Goal: Task Accomplishment & Management: Use online tool/utility

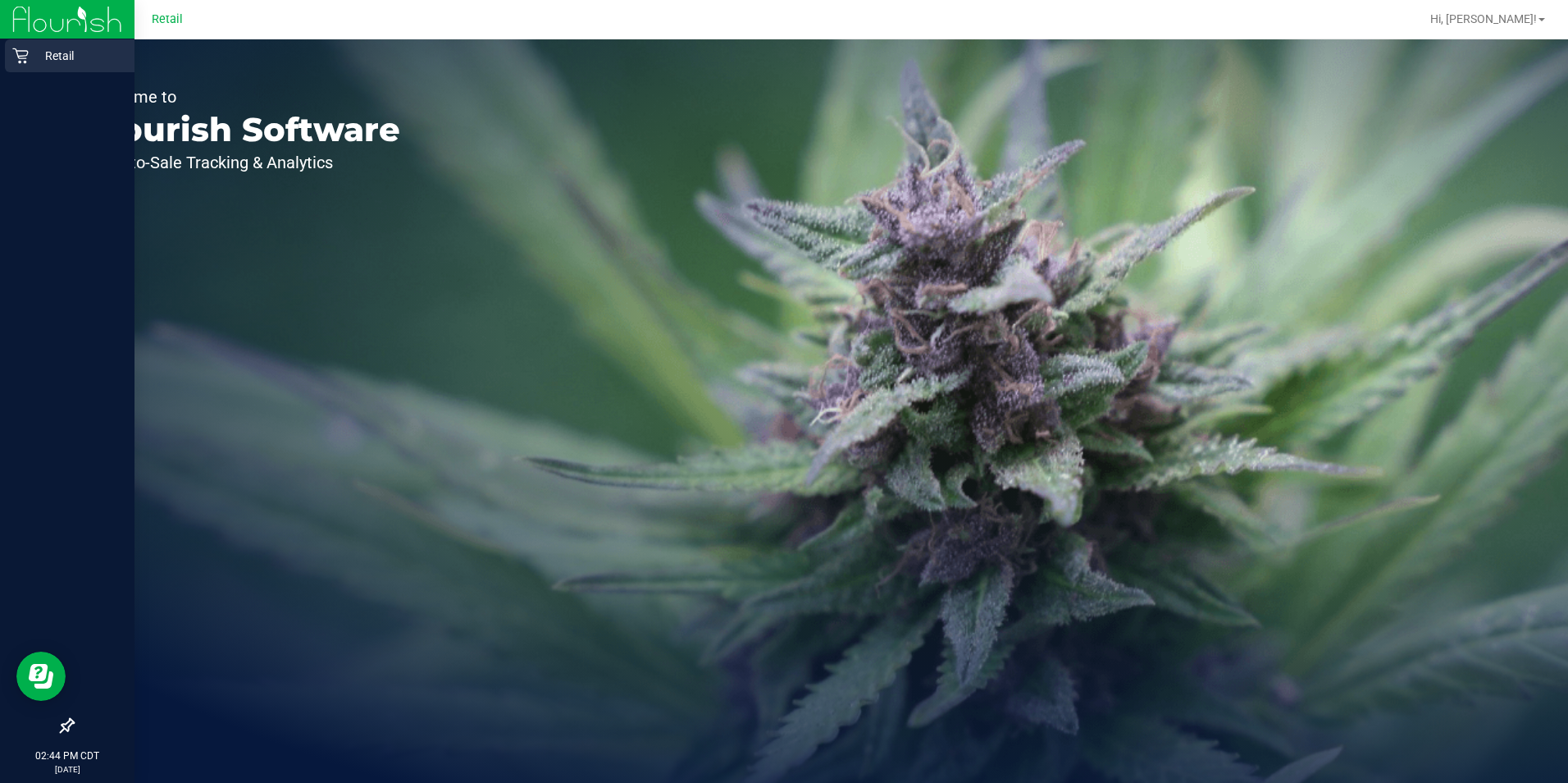
click at [31, 59] on p "Retail" at bounding box center [78, 55] width 98 height 20
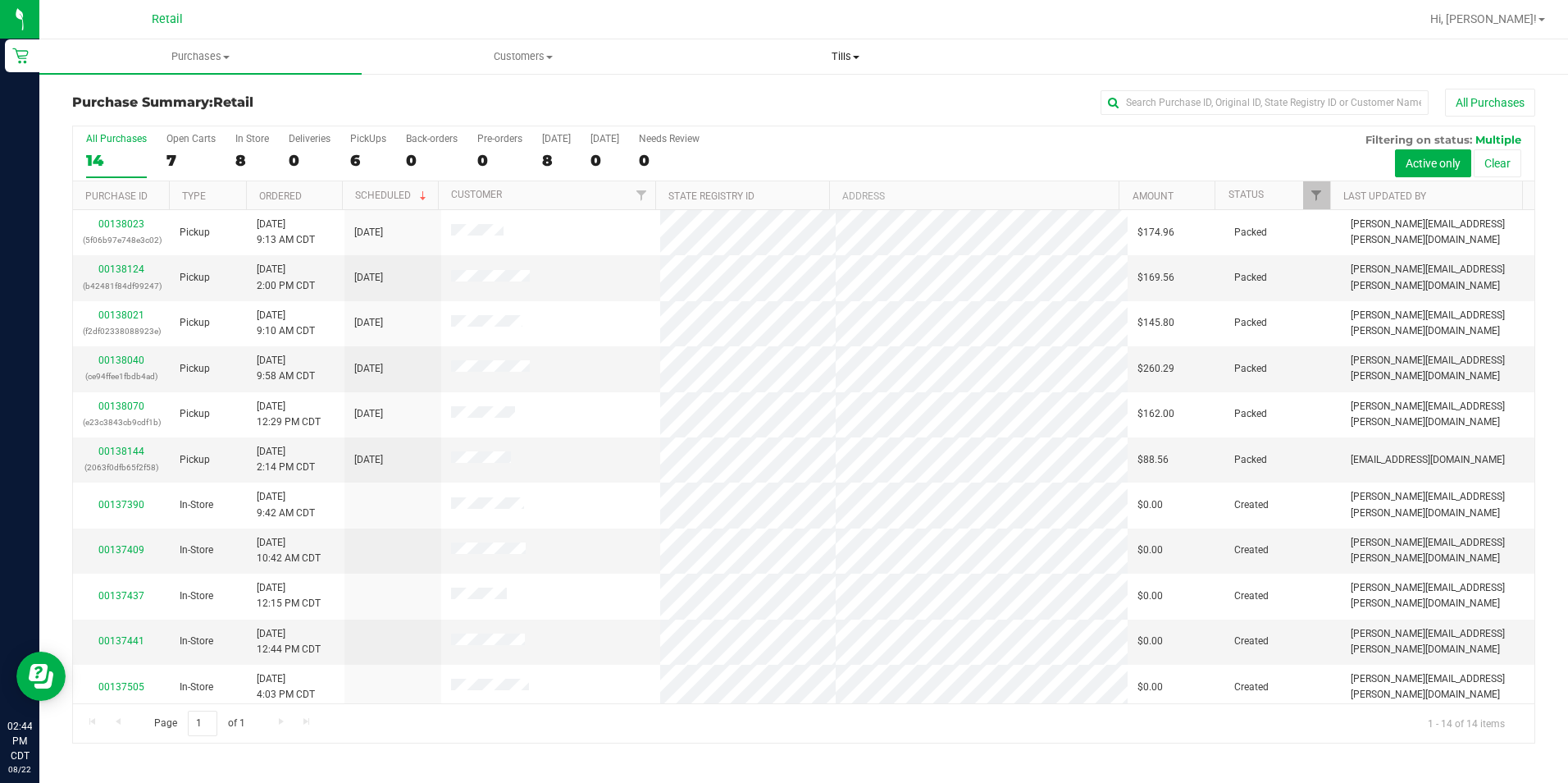
click at [867, 54] on span "Tills" at bounding box center [846, 56] width 321 height 14
click at [786, 98] on span "Manage tills" at bounding box center [740, 99] width 110 height 14
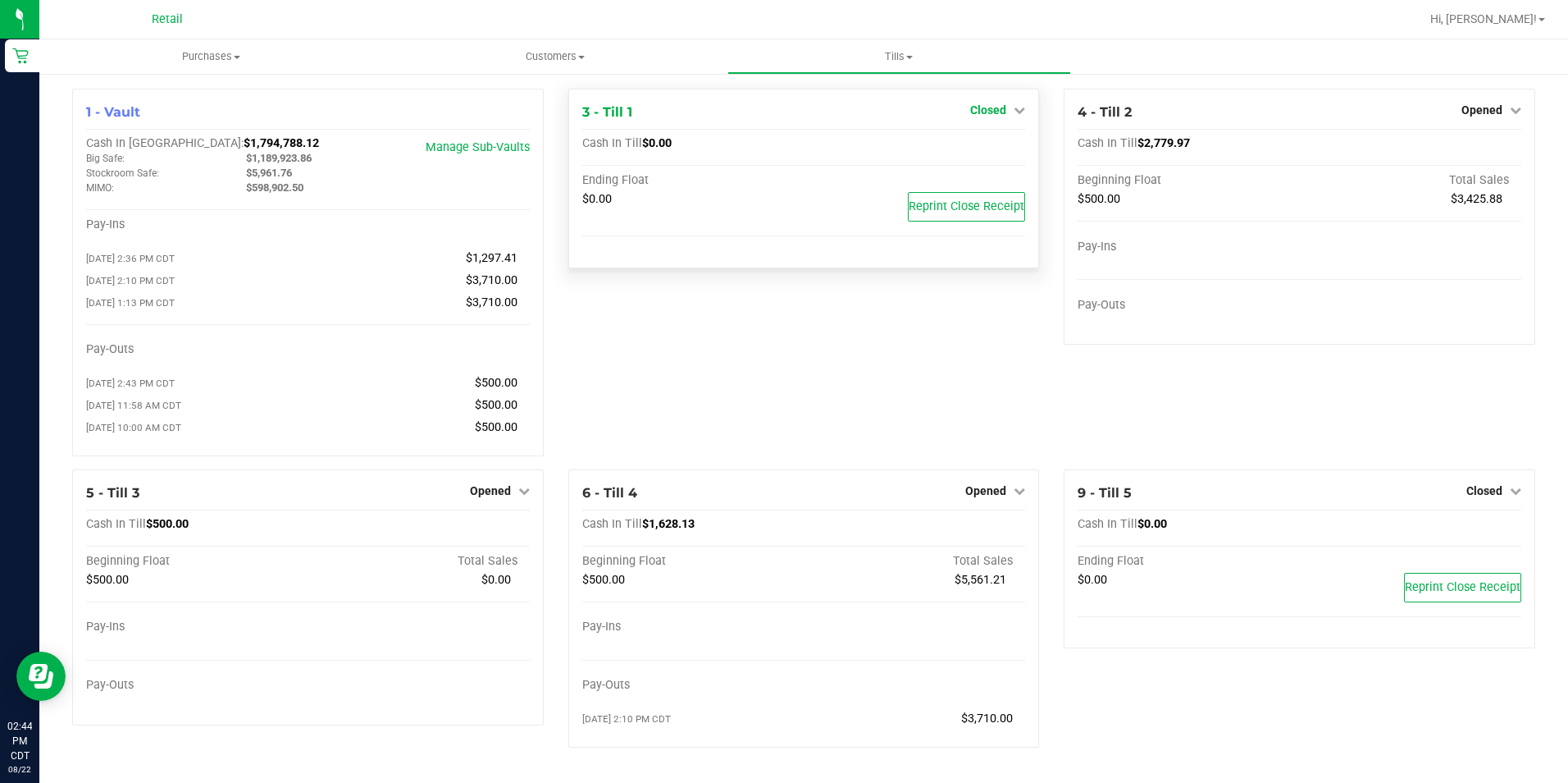
click at [1014, 114] on icon at bounding box center [1020, 110] width 12 height 12
click at [987, 144] on link "Open Till" at bounding box center [987, 144] width 43 height 13
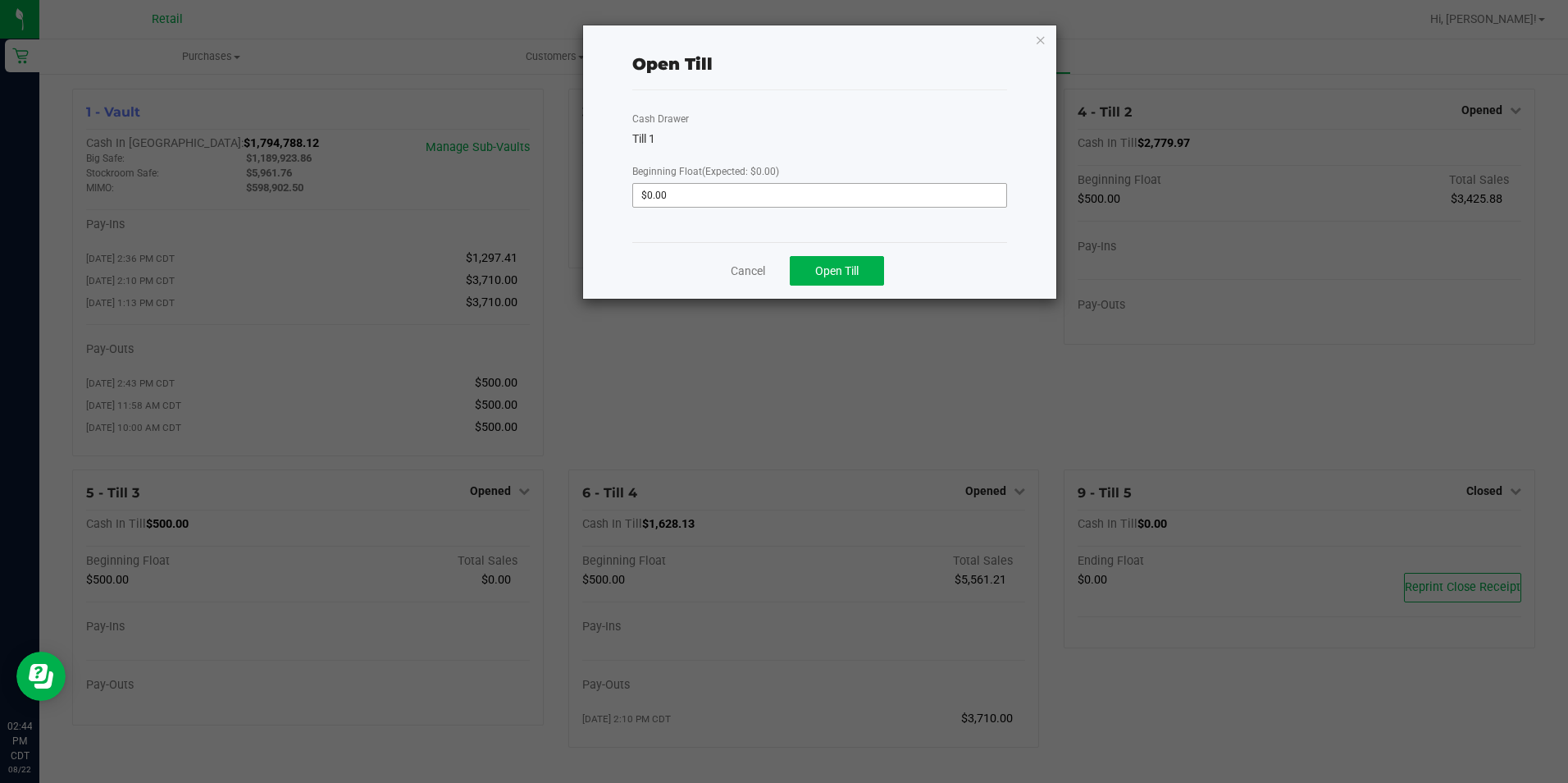
click at [703, 193] on input "$0.00" at bounding box center [819, 194] width 373 height 23
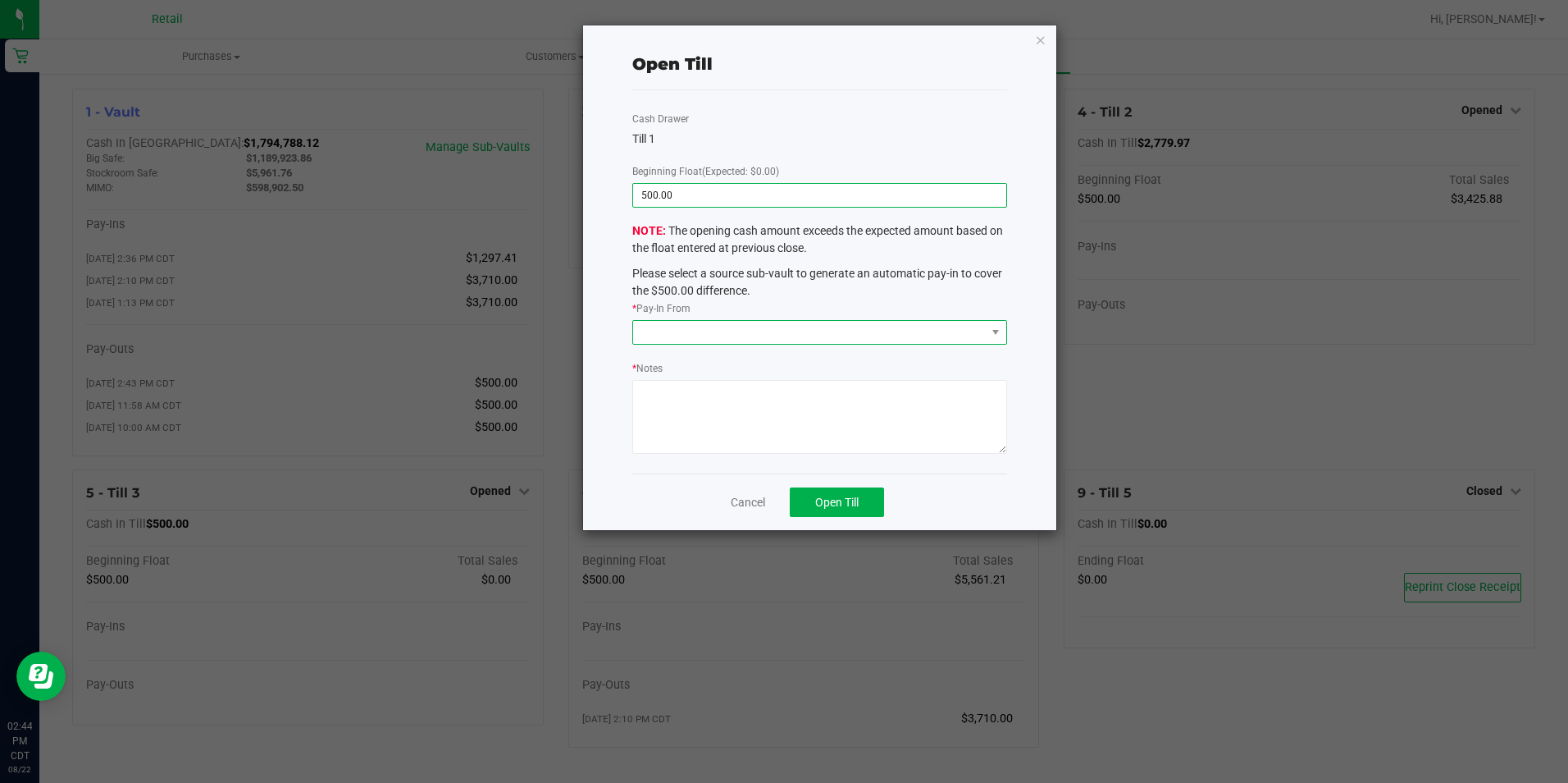
click at [728, 325] on span at bounding box center [809, 332] width 351 height 23
type input "$500.00"
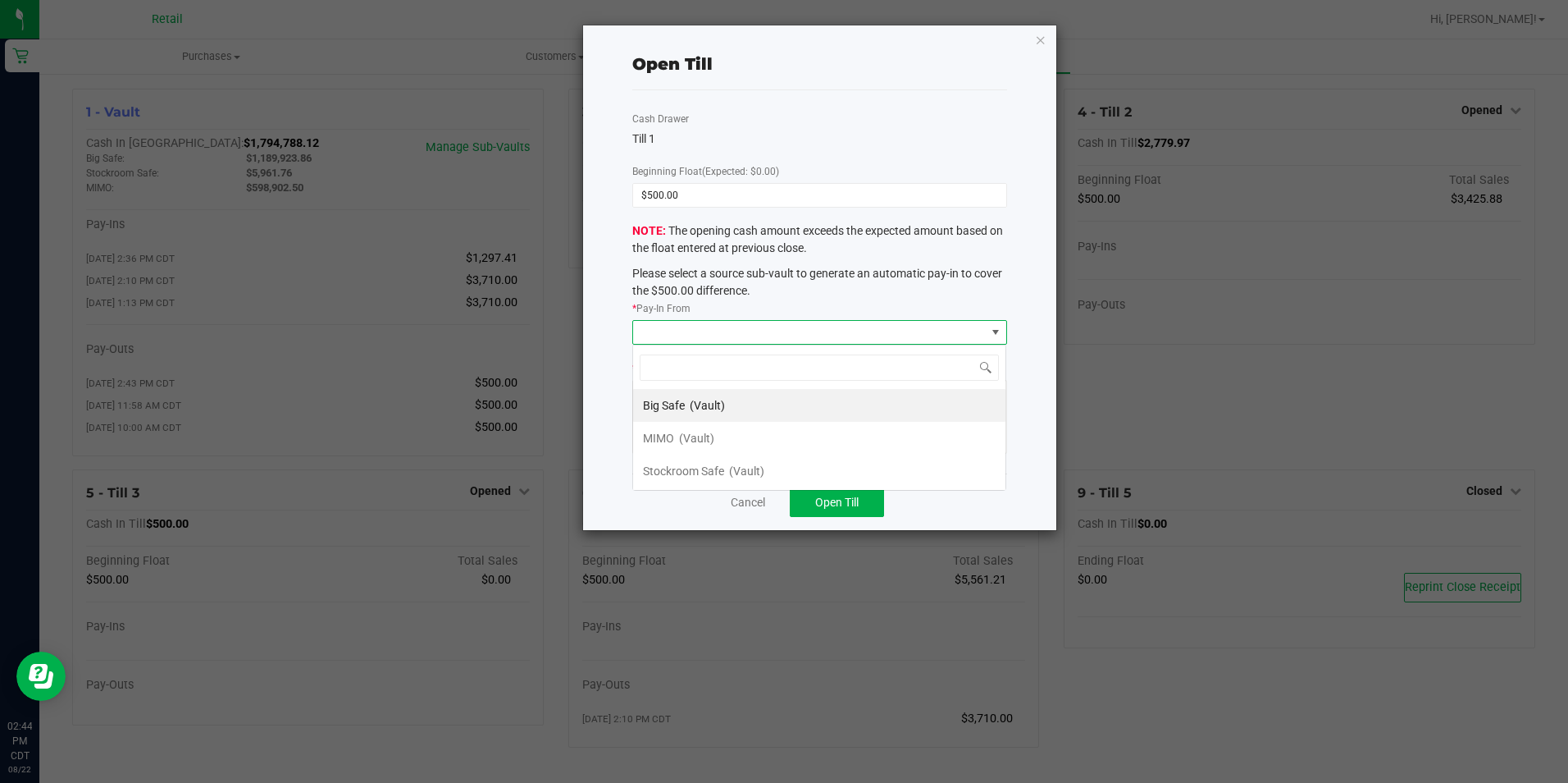
scroll to position [25, 374]
click at [700, 435] on span "(Vault)" at bounding box center [697, 437] width 36 height 13
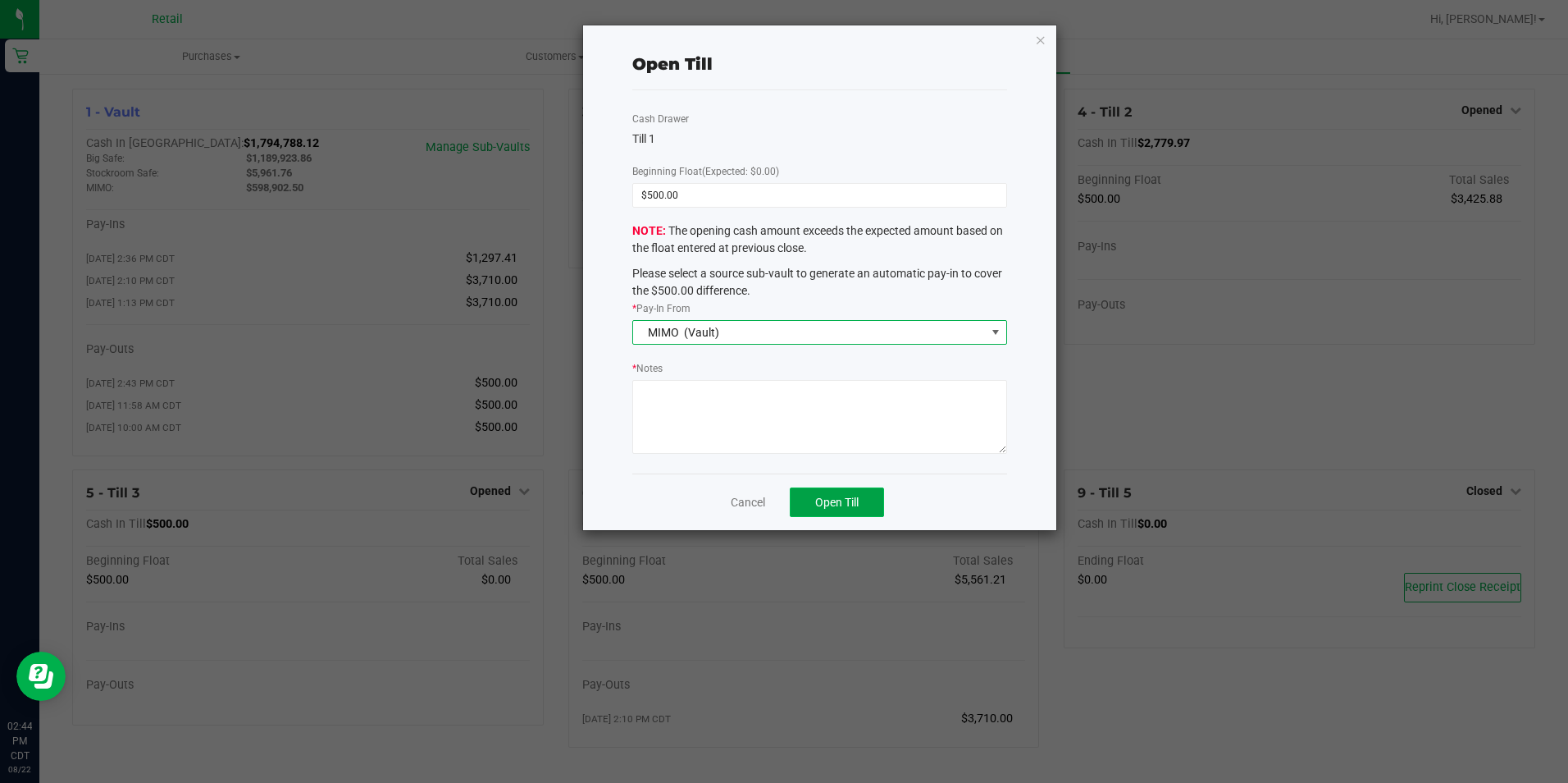
click at [835, 500] on span "Open Till" at bounding box center [836, 501] width 43 height 13
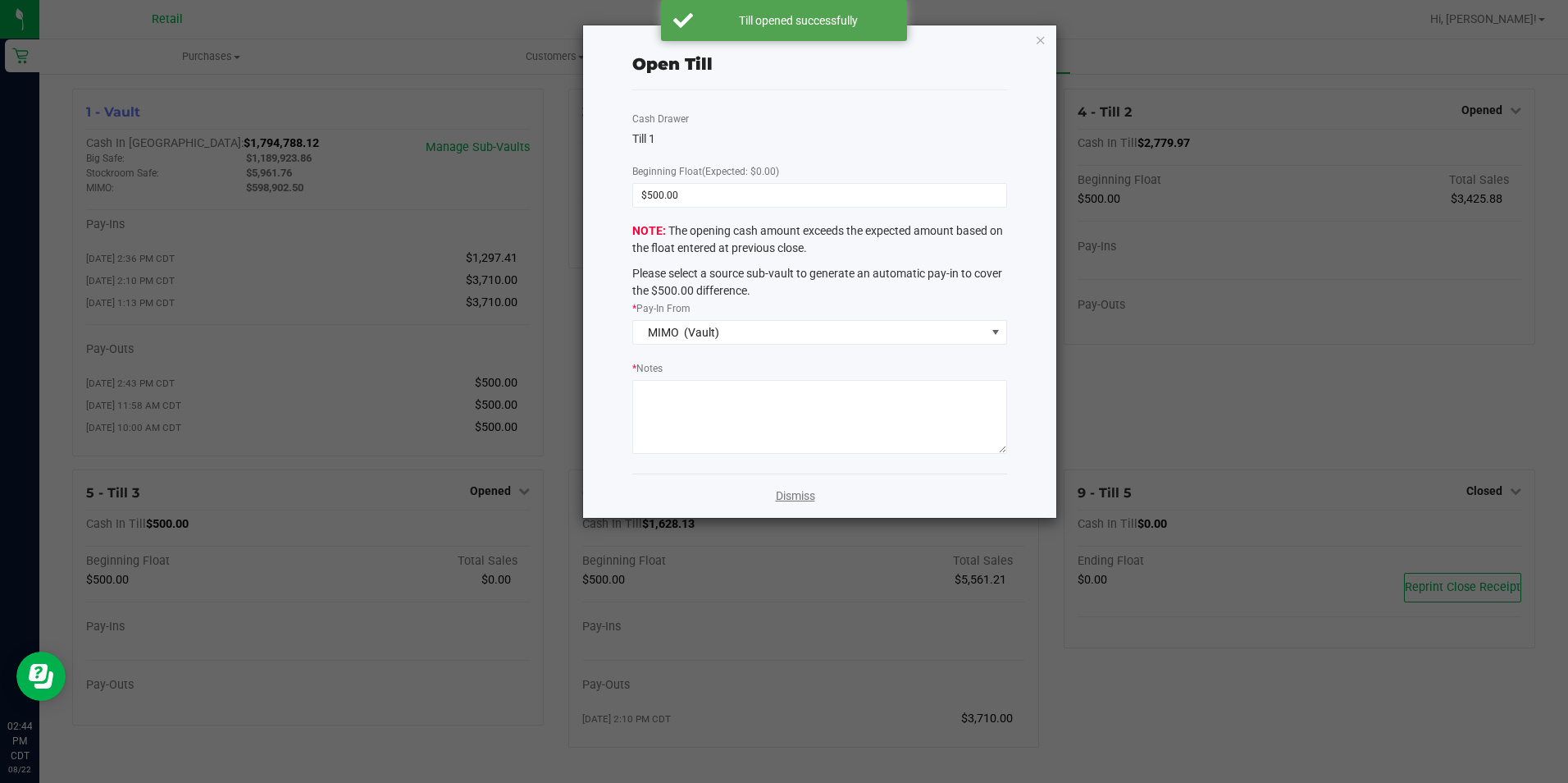
click at [804, 502] on link "Dismiss" at bounding box center [795, 496] width 39 height 17
